Goal: Task Accomplishment & Management: Manage account settings

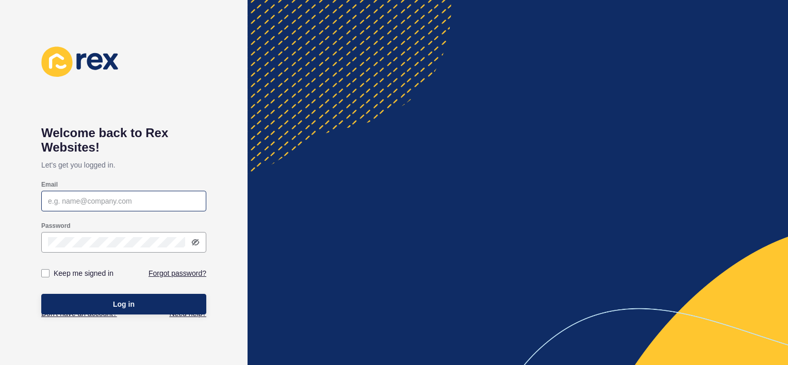
click at [101, 207] on div at bounding box center [123, 201] width 165 height 21
type input "[PERSON_NAME][EMAIL_ADDRESS][DOMAIN_NAME]"
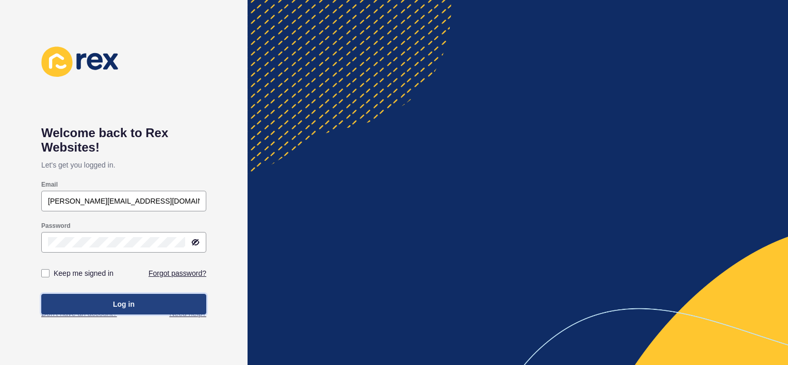
click at [141, 305] on button "Log in" at bounding box center [123, 304] width 165 height 21
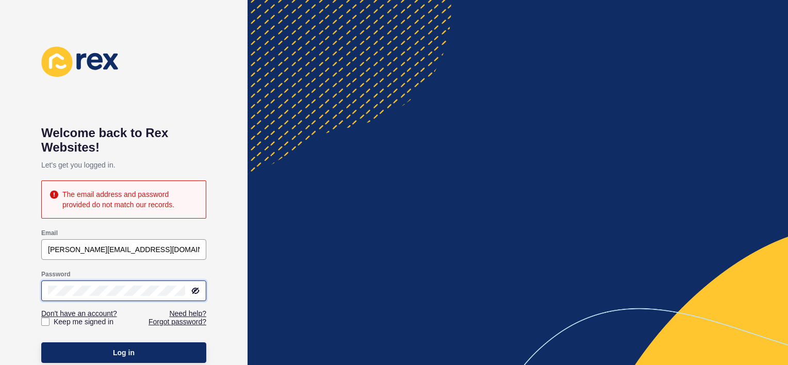
click at [0, 276] on html "Welcome back to [PERSON_NAME] Websites! Let's get you logged in. The email addr…" at bounding box center [394, 182] width 788 height 365
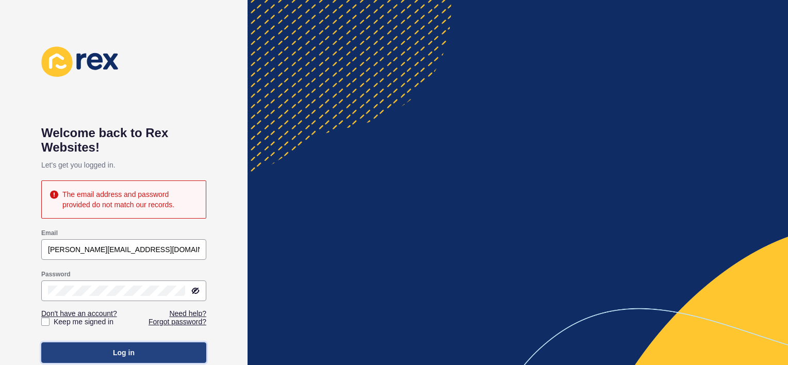
click at [152, 349] on button "Log in" at bounding box center [123, 352] width 165 height 21
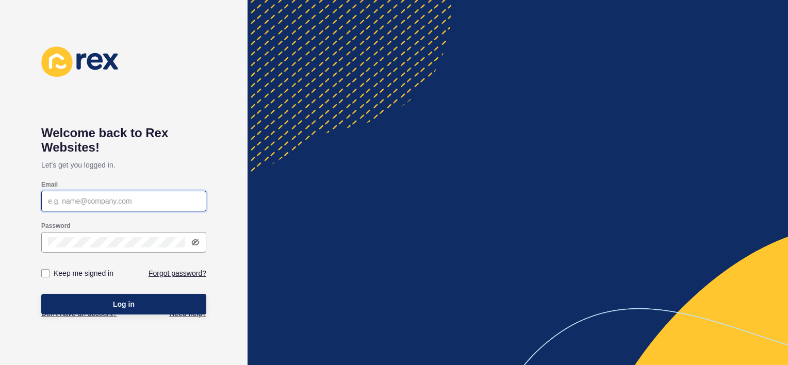
click at [124, 204] on input "Email" at bounding box center [124, 201] width 152 height 10
type input "[PERSON_NAME][EMAIL_ADDRESS][DOMAIN_NAME]"
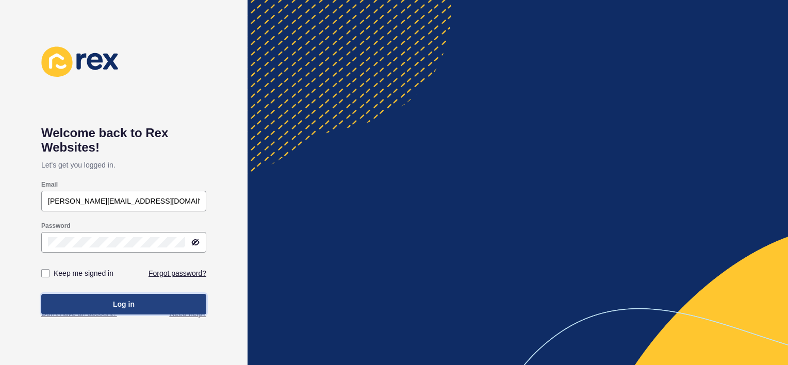
click at [126, 300] on span "Log in" at bounding box center [124, 304] width 22 height 10
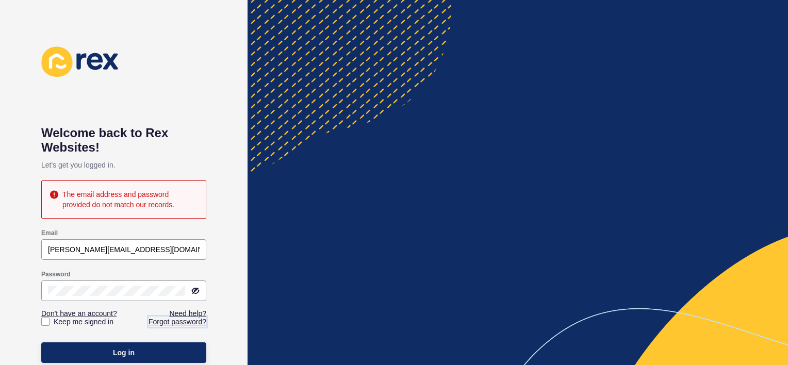
click at [170, 321] on link "Forgot password?" at bounding box center [178, 322] width 58 height 10
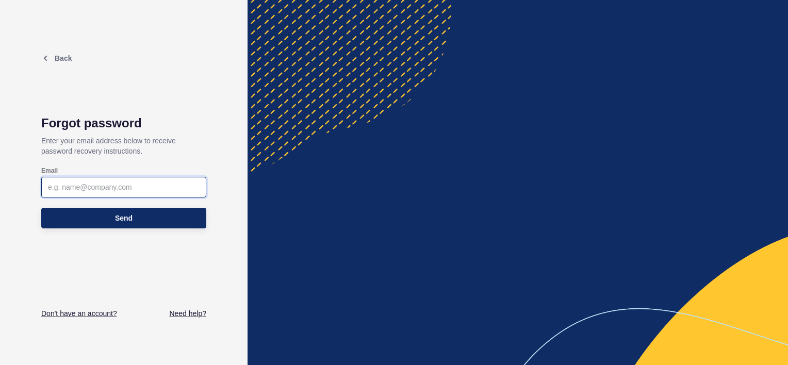
click at [116, 184] on input "Email" at bounding box center [124, 187] width 152 height 10
click at [103, 189] on input "Email" at bounding box center [124, 187] width 152 height 10
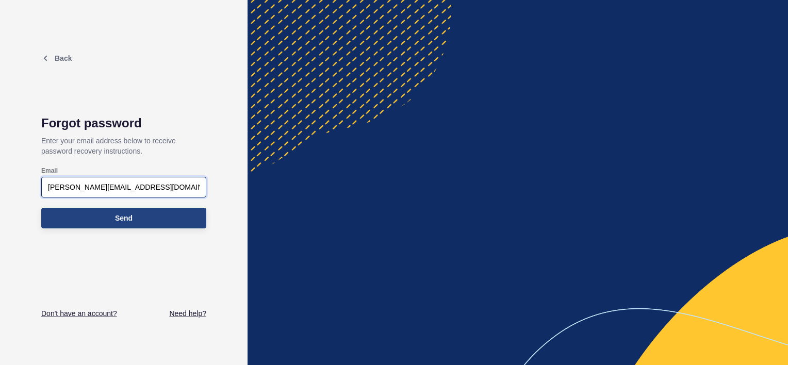
type input "[PERSON_NAME][EMAIL_ADDRESS][DOMAIN_NAME]"
click at [165, 212] on button "Send" at bounding box center [123, 218] width 165 height 21
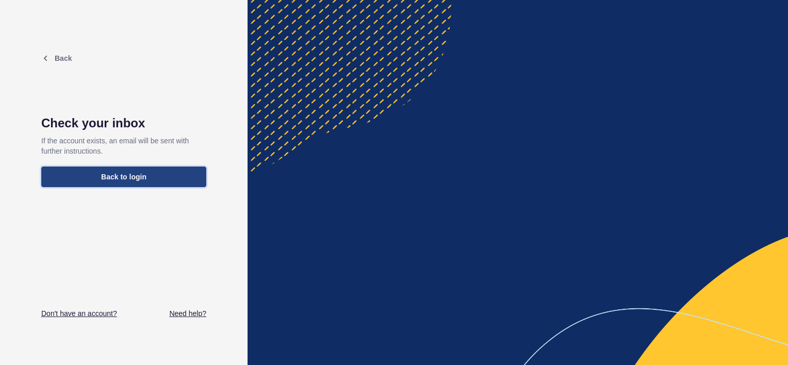
click at [155, 177] on button "Back to login" at bounding box center [123, 177] width 165 height 21
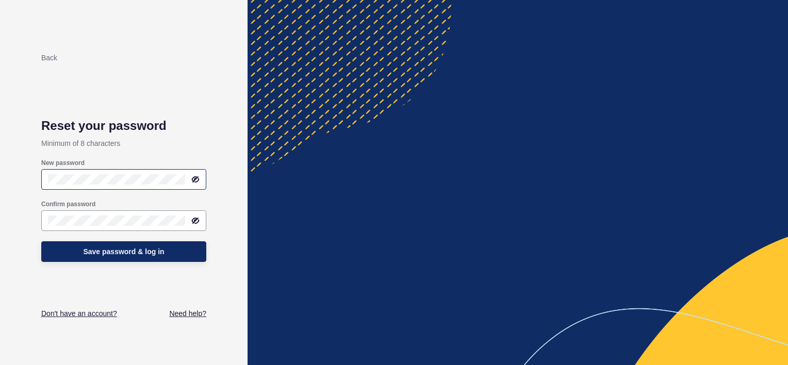
click at [192, 178] on icon at bounding box center [195, 179] width 8 height 8
click at [94, 173] on div at bounding box center [123, 179] width 165 height 21
click at [194, 219] on icon at bounding box center [195, 221] width 8 height 8
click at [157, 255] on span "Save password & log in" at bounding box center [123, 251] width 81 height 10
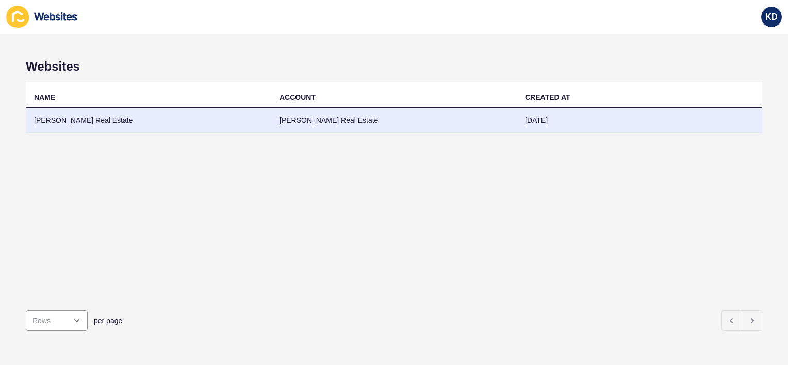
click at [99, 119] on td "Donnelly Real Estate" at bounding box center [148, 120] width 245 height 25
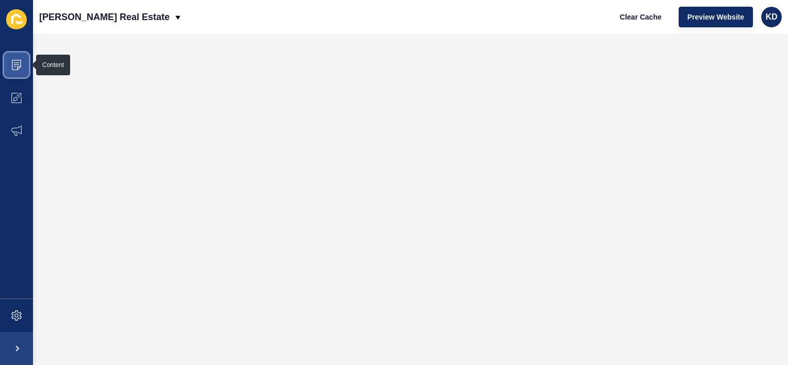
click at [17, 63] on icon at bounding box center [16, 65] width 10 height 10
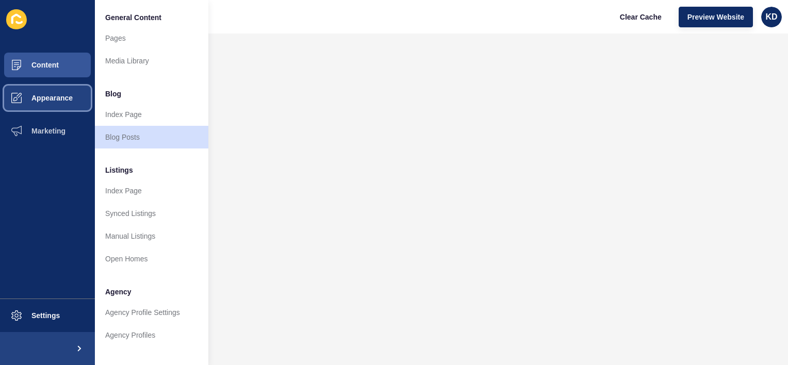
click at [39, 106] on button "Appearance" at bounding box center [47, 97] width 95 height 33
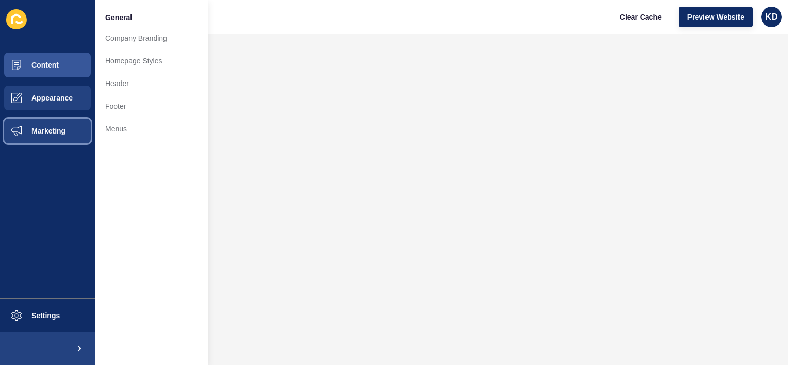
click at [41, 122] on button "Marketing" at bounding box center [47, 130] width 95 height 33
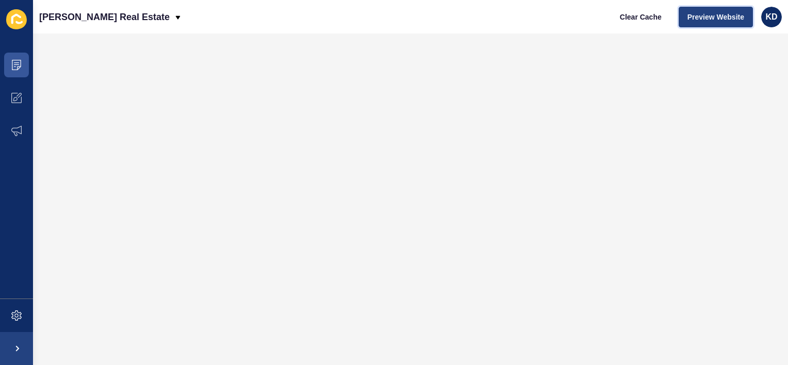
click at [703, 8] on button "Preview Website" at bounding box center [716, 17] width 74 height 21
